Goal: Information Seeking & Learning: Learn about a topic

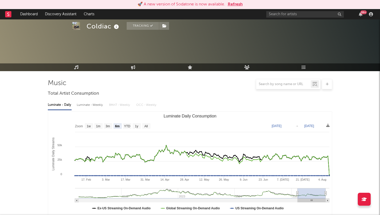
select select "6m"
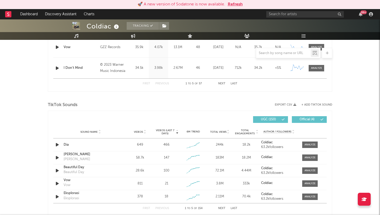
scroll to position [293, 0]
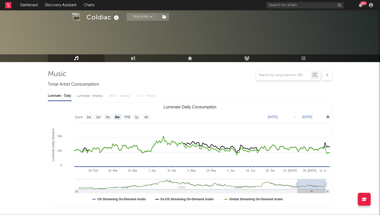
select select "6m"
select select "1w"
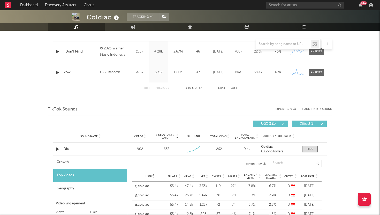
scroll to position [521, 0]
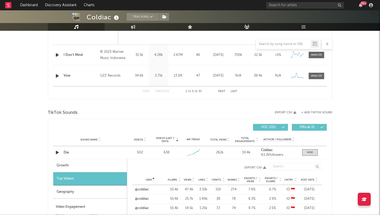
click at [91, 175] on div "Top Videos" at bounding box center [90, 178] width 74 height 13
click at [91, 165] on div "Growth" at bounding box center [90, 165] width 74 height 13
select select "1w"
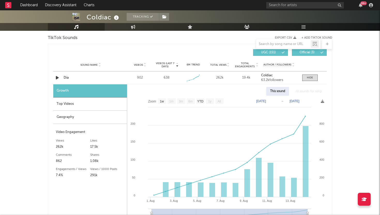
scroll to position [598, 0]
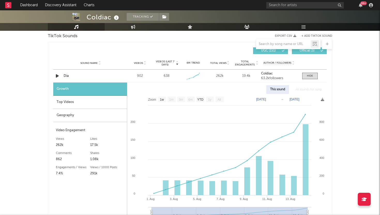
click at [86, 94] on div "Growth" at bounding box center [90, 88] width 74 height 13
click at [87, 79] on div "Sound Name Dia Videos 902 Videos (last 7 days) 638 Weekly Growth % 6M Trend Cre…" at bounding box center [189, 76] width 273 height 13
click at [67, 77] on div "Dia" at bounding box center [91, 75] width 54 height 5
click at [63, 77] on div "Sound Name Dia" at bounding box center [90, 75] width 57 height 5
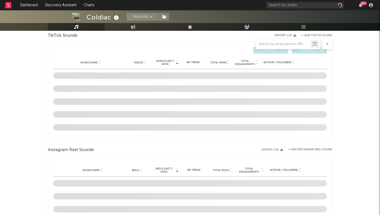
scroll to position [301, 0]
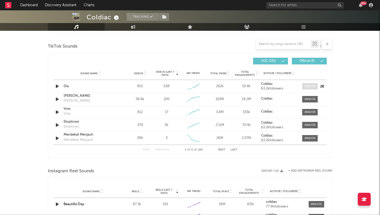
click at [309, 88] on span at bounding box center [310, 86] width 16 height 6
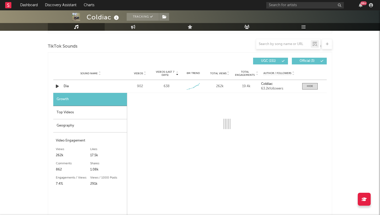
select select "1w"
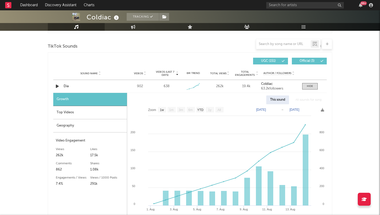
scroll to position [342, 0]
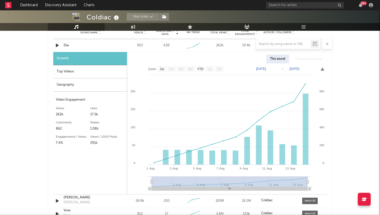
select select "6m"
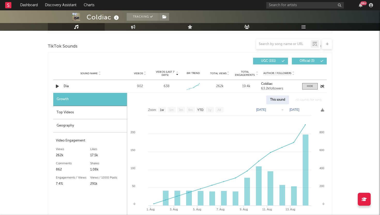
click at [80, 86] on div "Dia" at bounding box center [91, 86] width 54 height 5
click at [313, 85] on span at bounding box center [310, 86] width 16 height 6
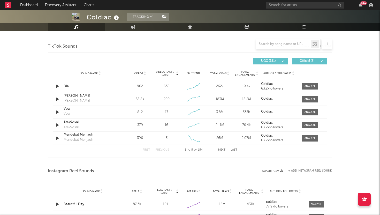
click at [222, 149] on button "Next" at bounding box center [221, 149] width 7 height 3
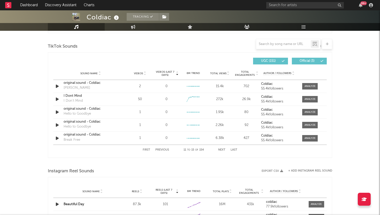
click at [222, 149] on button "Next" at bounding box center [221, 149] width 7 height 3
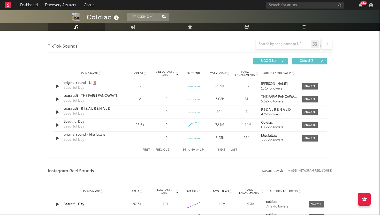
click at [222, 149] on button "Next" at bounding box center [221, 149] width 7 height 3
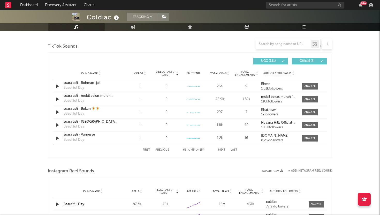
click at [222, 149] on button "Next" at bounding box center [221, 149] width 7 height 3
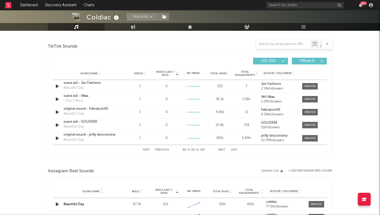
click at [222, 149] on button "Next" at bounding box center [221, 149] width 7 height 3
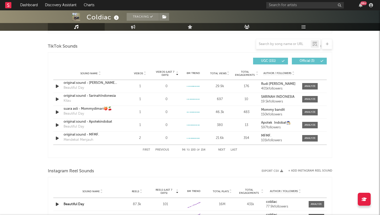
click at [222, 149] on button "Next" at bounding box center [221, 149] width 7 height 3
click at [143, 150] on button "First" at bounding box center [146, 149] width 7 height 3
